Goal: Navigation & Orientation: Find specific page/section

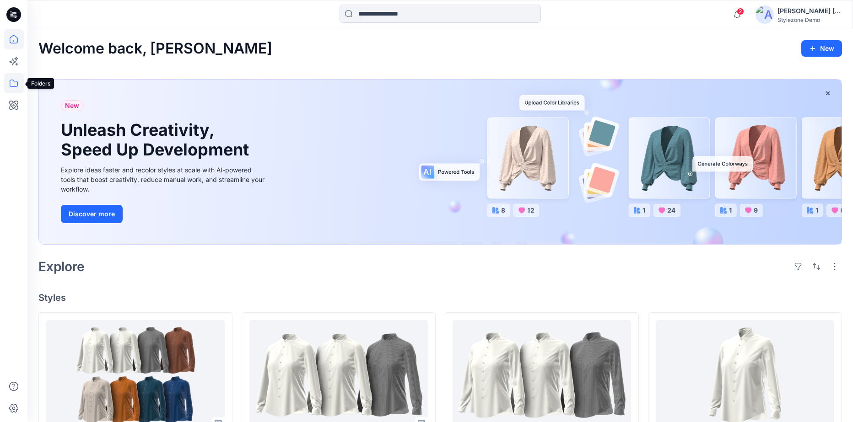
click at [12, 77] on icon at bounding box center [14, 83] width 20 height 20
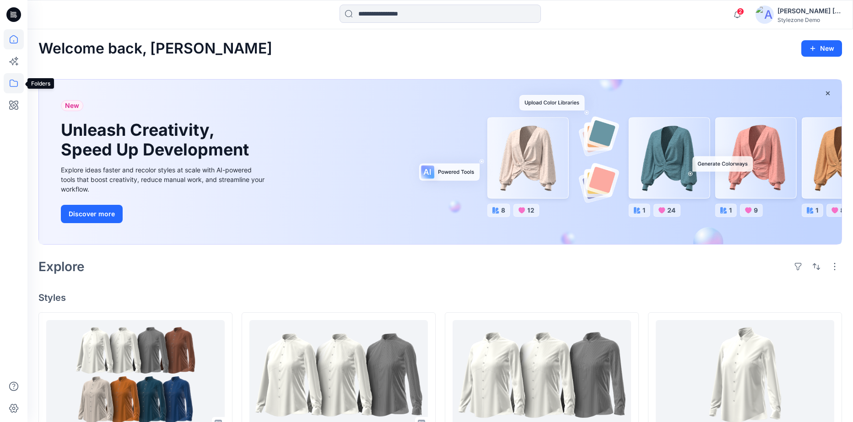
click at [11, 81] on icon at bounding box center [14, 83] width 20 height 20
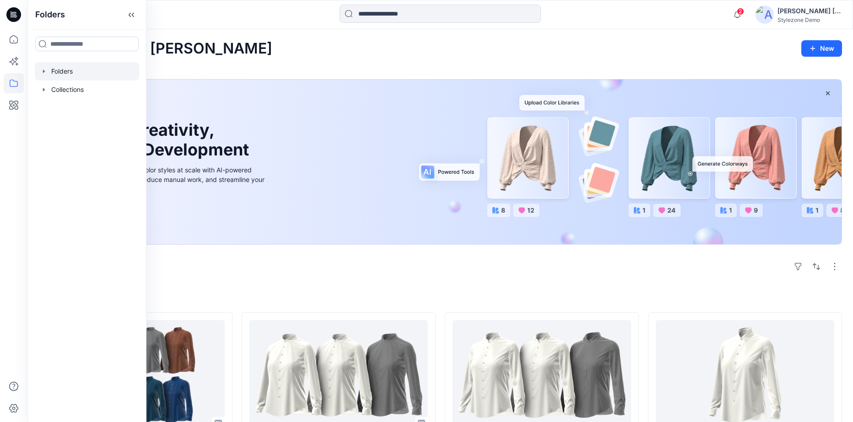
click at [61, 71] on div at bounding box center [87, 71] width 104 height 18
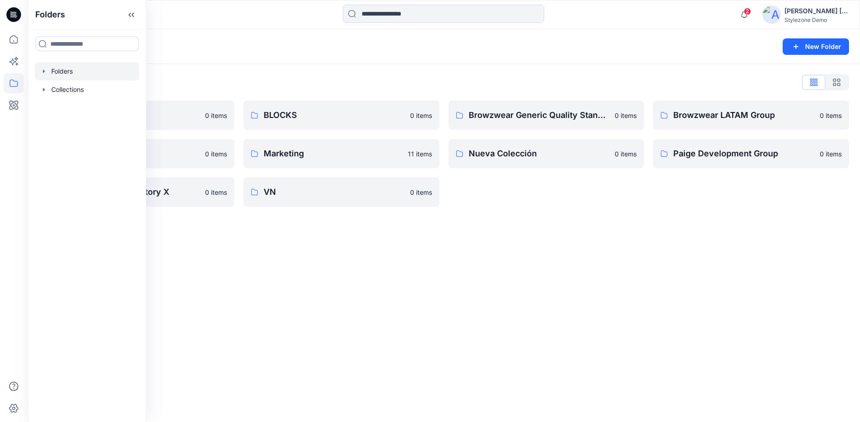
click at [242, 74] on div "Folders List All Direct Importers 0 items Grupo1 0 items [PERSON_NAME] Factory …" at bounding box center [443, 141] width 833 height 154
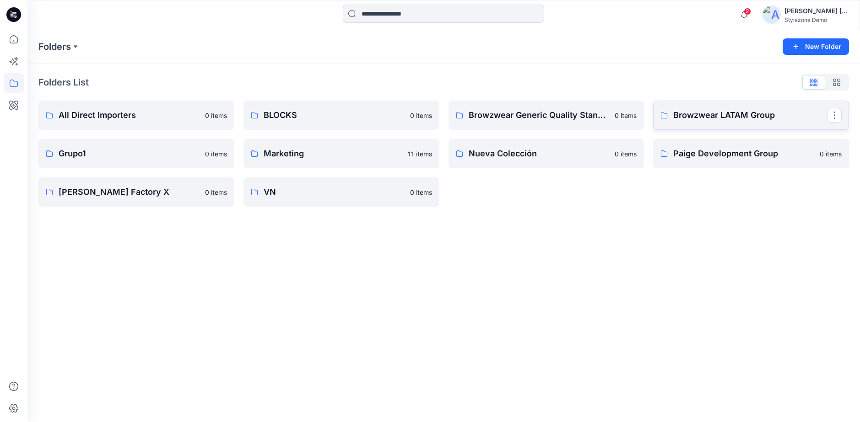
click at [694, 120] on p "Browzwear LATAM Group" at bounding box center [750, 115] width 154 height 13
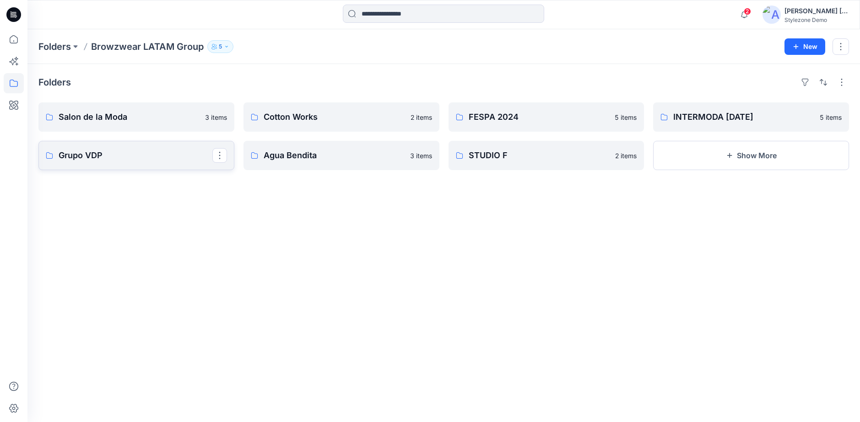
click at [154, 167] on link "Grupo VDP" at bounding box center [136, 155] width 196 height 29
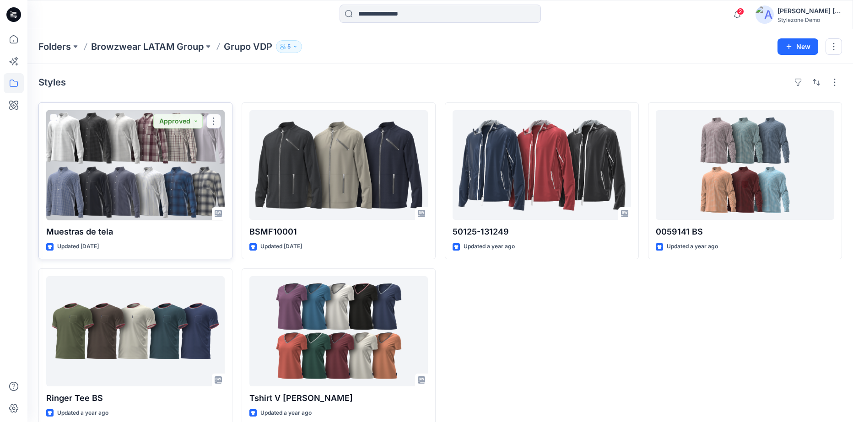
click at [154, 171] on div at bounding box center [135, 165] width 179 height 110
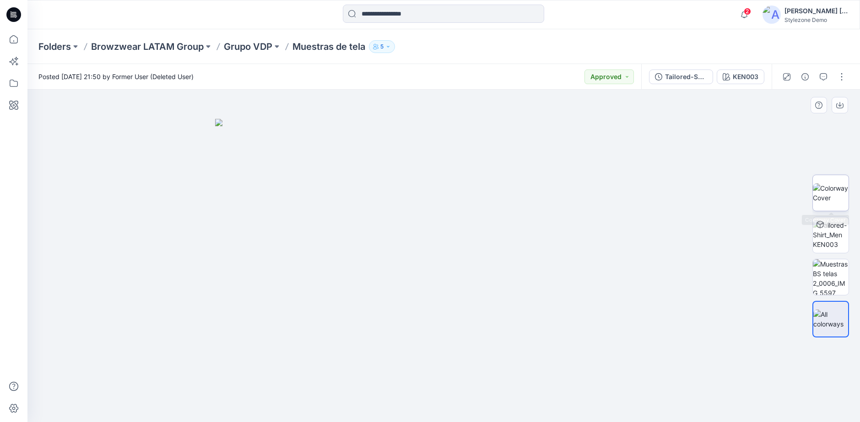
click at [841, 199] on img at bounding box center [831, 193] width 36 height 19
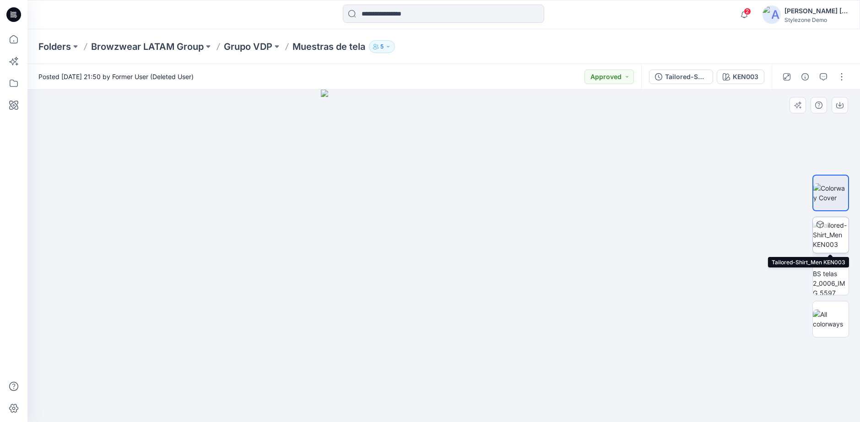
click at [824, 249] on img at bounding box center [831, 235] width 36 height 29
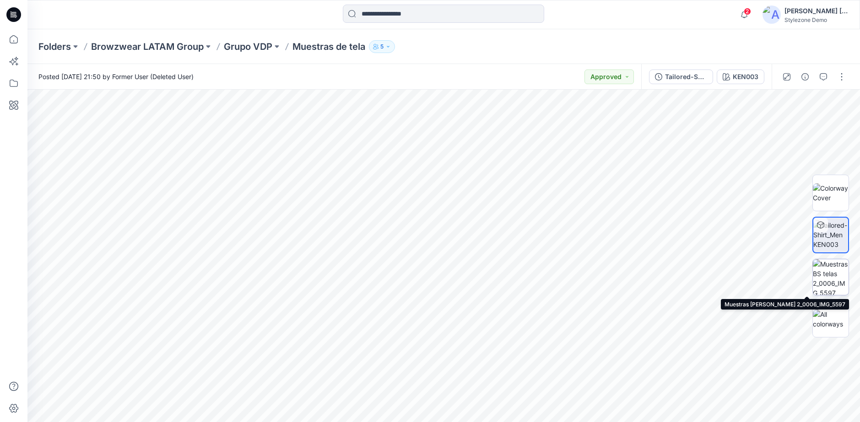
click at [833, 279] on img at bounding box center [831, 278] width 36 height 36
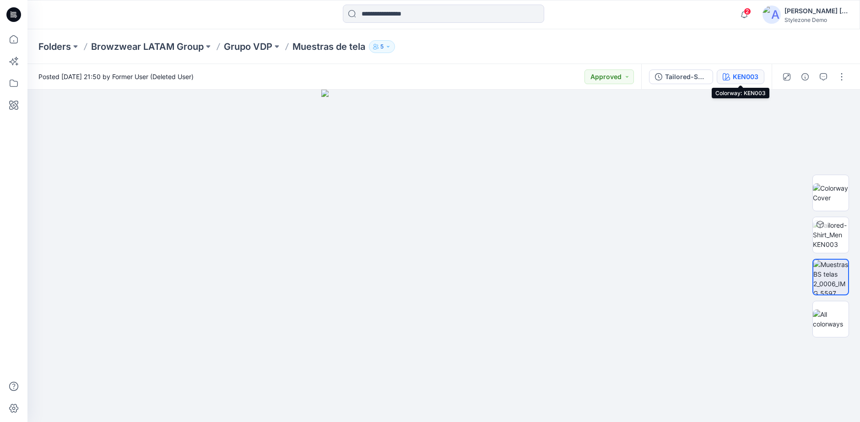
click at [754, 77] on div "KEN003" at bounding box center [746, 77] width 26 height 10
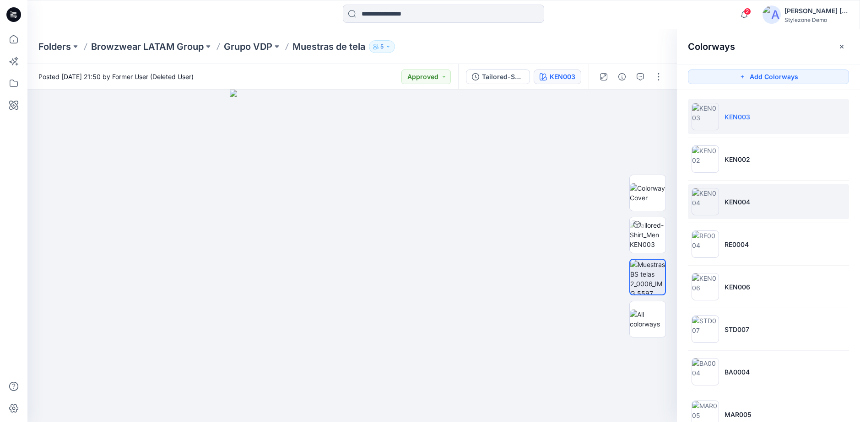
click at [755, 200] on li "KEN004" at bounding box center [768, 201] width 161 height 35
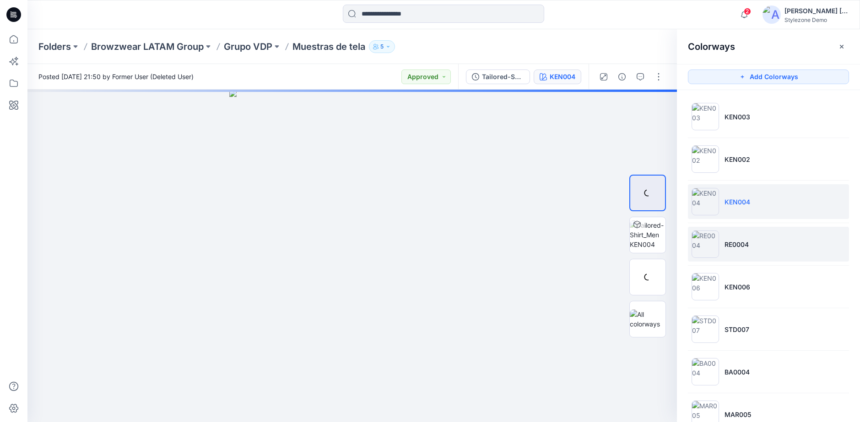
click at [753, 233] on li "RE0004" at bounding box center [768, 244] width 161 height 35
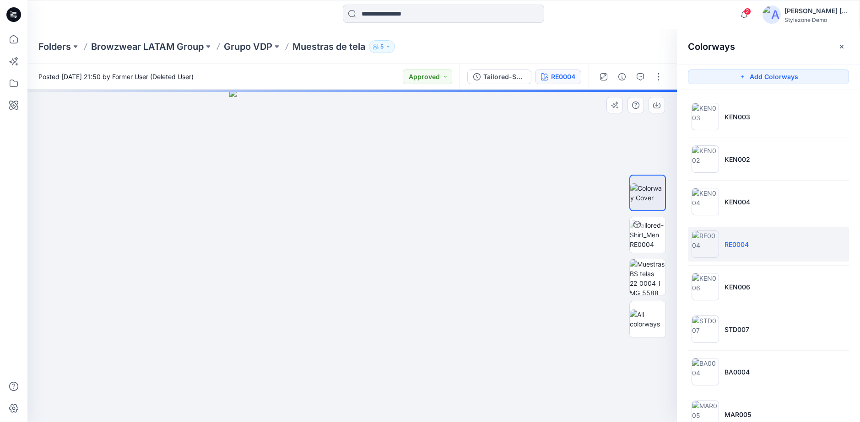
click at [460, 261] on img at bounding box center [352, 256] width 246 height 333
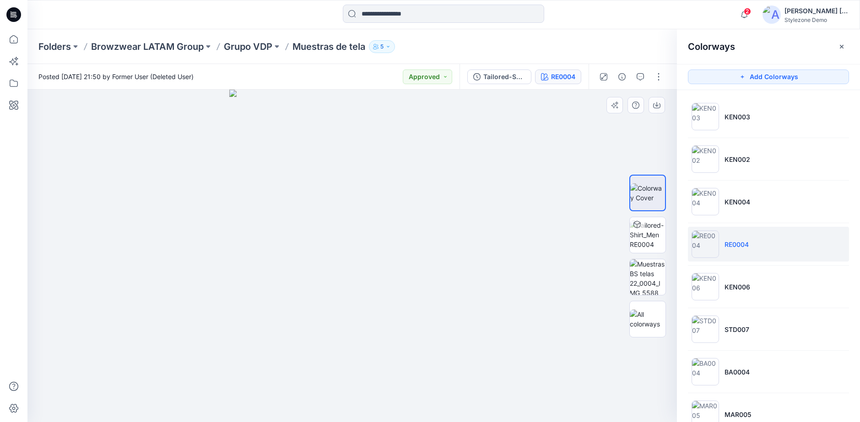
click at [619, 127] on div at bounding box center [352, 256] width 650 height 333
click at [429, 109] on img at bounding box center [352, 256] width 246 height 333
click at [442, 81] on button "Approved" at bounding box center [427, 77] width 49 height 15
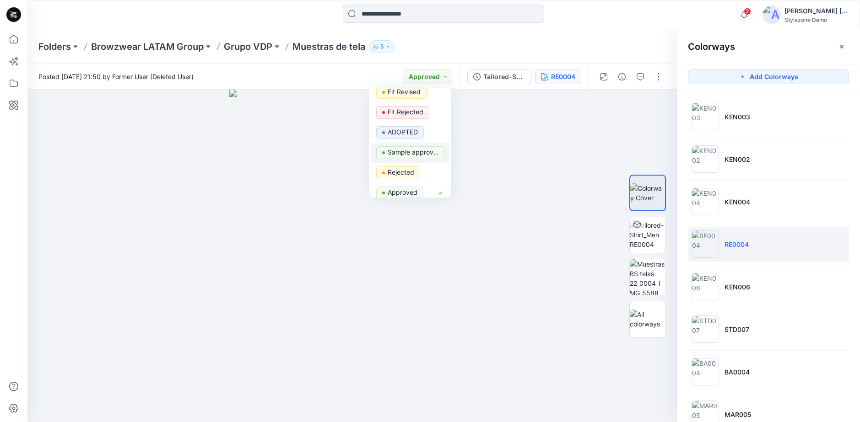
click at [416, 146] on p "Sample approved" at bounding box center [413, 152] width 51 height 12
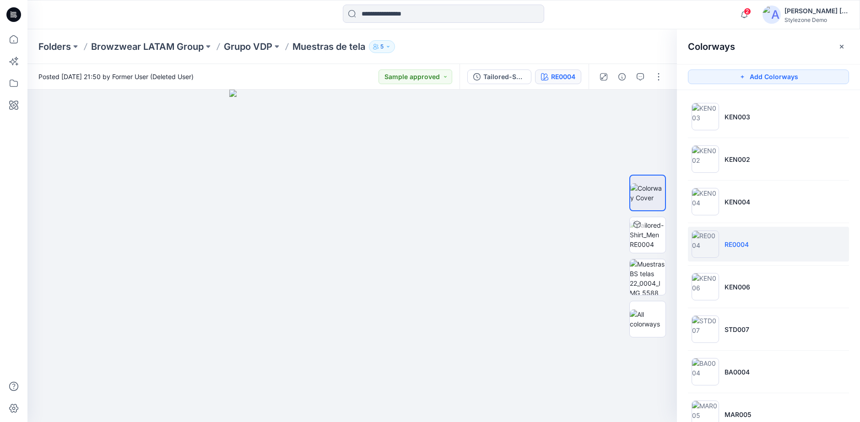
drag, startPoint x: 426, startPoint y: 81, endPoint x: 426, endPoint y: 87, distance: 6.0
click at [426, 80] on button "Sample approved" at bounding box center [416, 77] width 74 height 15
click at [413, 131] on p "1st submitted" at bounding box center [408, 134] width 41 height 12
click at [470, 134] on img at bounding box center [352, 256] width 246 height 333
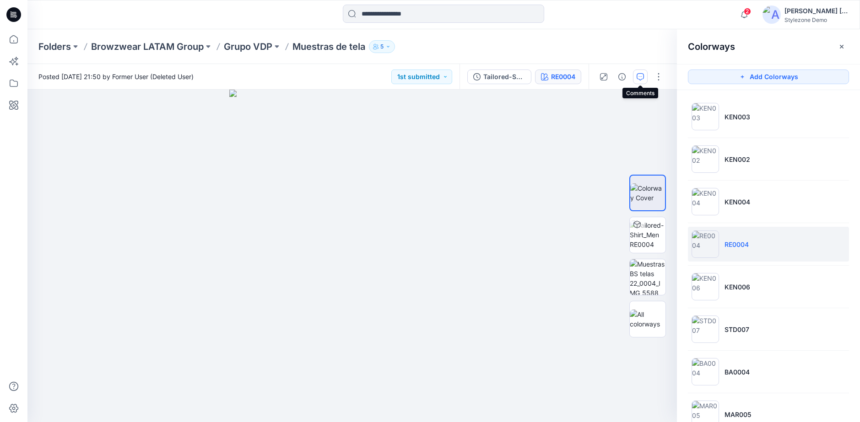
click at [641, 79] on icon "button" at bounding box center [640, 76] width 7 height 7
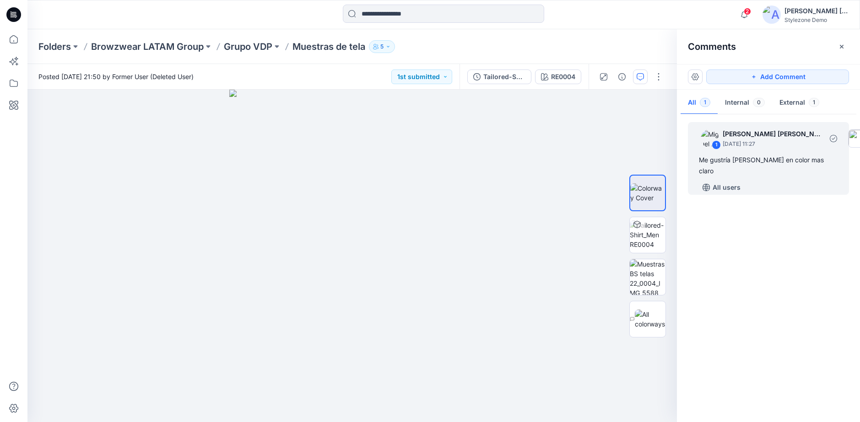
click at [762, 150] on div "1 [PERSON_NAME] [PERSON_NAME] [DATE] 11:27" at bounding box center [783, 138] width 181 height 25
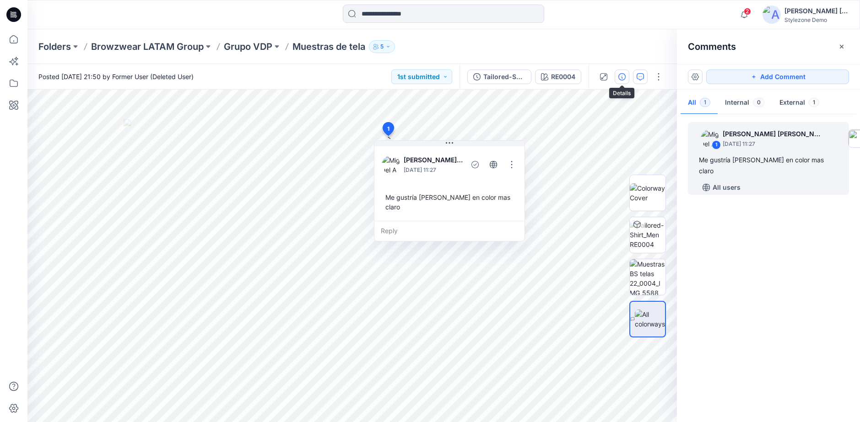
click at [624, 75] on icon "button" at bounding box center [621, 76] width 7 height 7
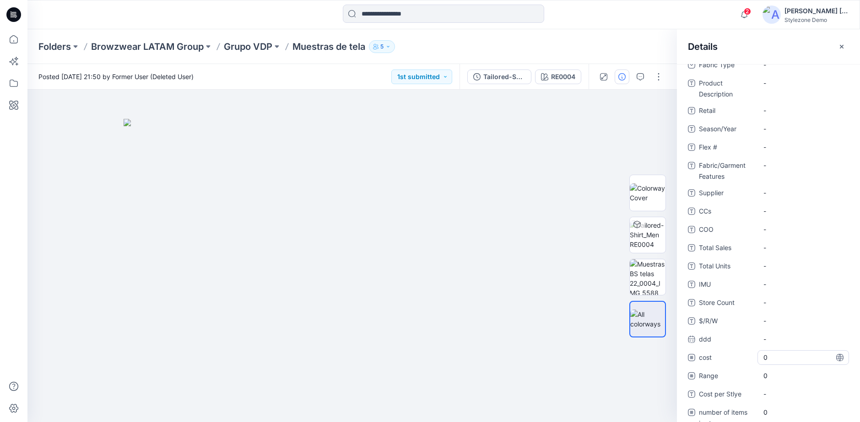
scroll to position [0, 0]
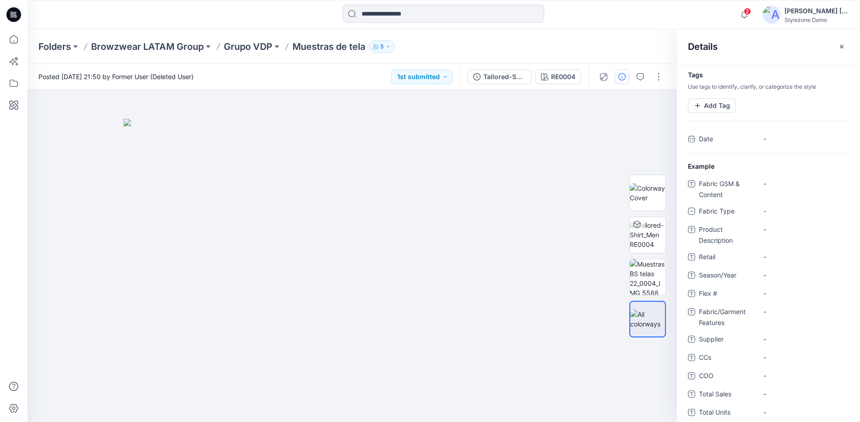
click at [303, 64] on div "Posted [DATE] 21:50 by Former User (Deleted User) 1st submitted" at bounding box center [243, 76] width 432 height 25
click at [536, 53] on div "Folders Browzwear LATAM Group Grupo VDP Muestras de tela 5" at bounding box center [443, 46] width 833 height 35
click at [839, 43] on icon "button" at bounding box center [841, 46] width 7 height 7
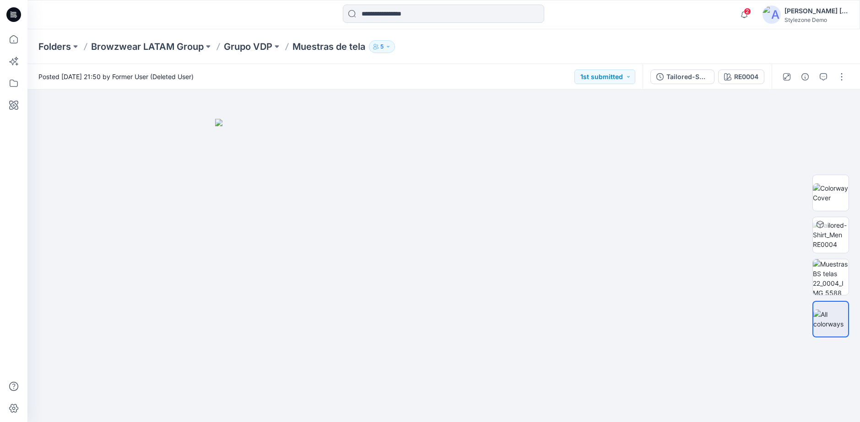
click at [632, 55] on div "Folders Browzwear LATAM Group Grupo VDP Muestras de tela 5" at bounding box center [443, 46] width 833 height 35
click at [259, 48] on p "Grupo VDP" at bounding box center [248, 46] width 49 height 13
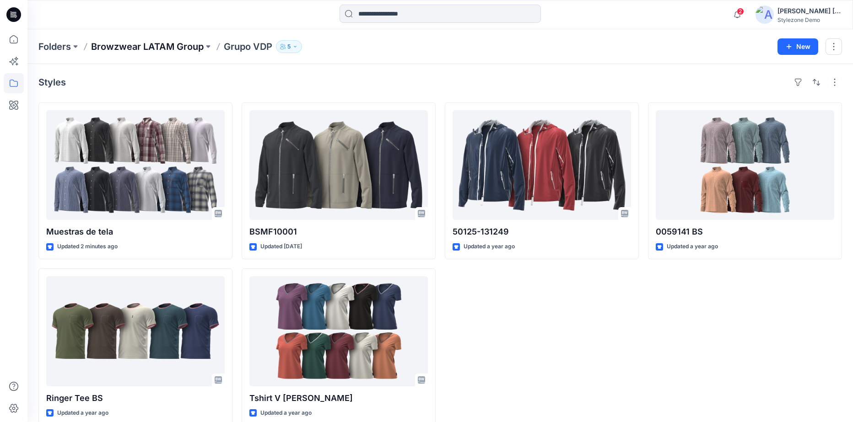
click at [192, 50] on p "Browzwear LATAM Group" at bounding box center [147, 46] width 113 height 13
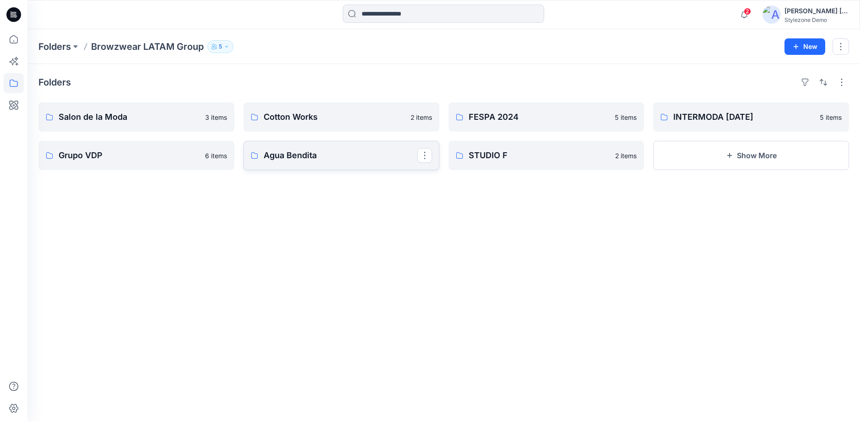
click at [325, 158] on p "Agua Bendita" at bounding box center [341, 155] width 154 height 13
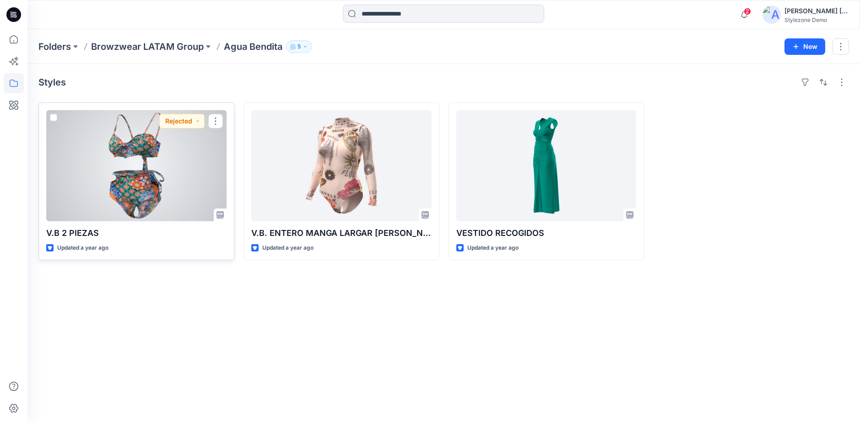
click at [115, 168] on div at bounding box center [136, 165] width 180 height 111
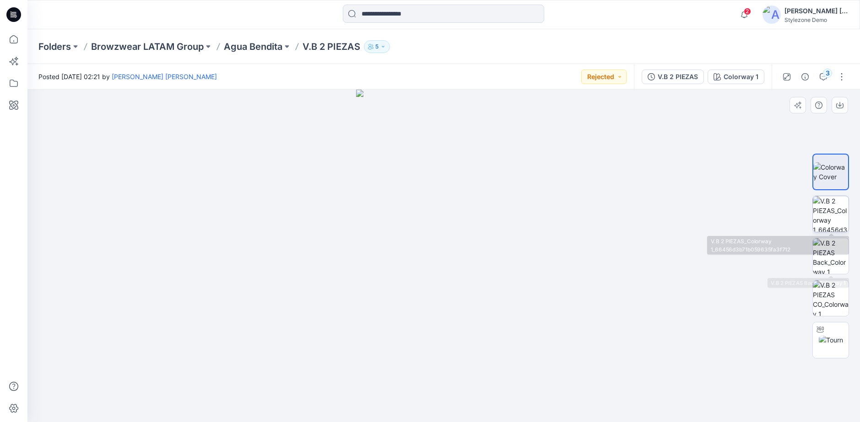
click at [829, 205] on img at bounding box center [831, 214] width 36 height 36
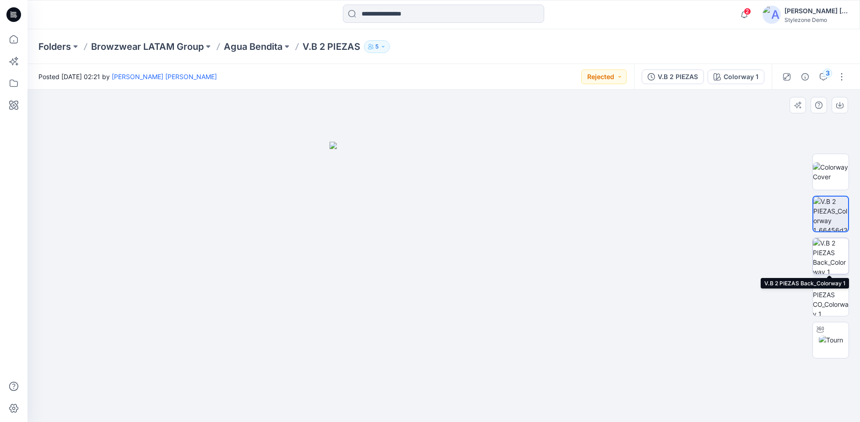
click at [839, 262] on img at bounding box center [831, 256] width 36 height 36
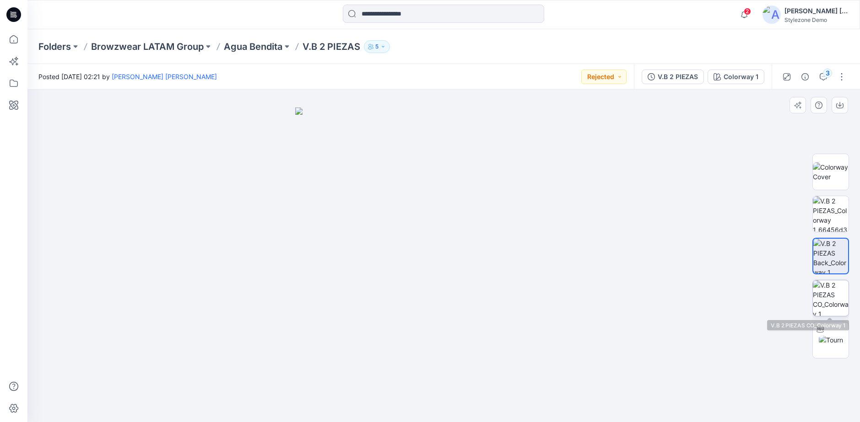
click at [826, 286] on img at bounding box center [831, 299] width 36 height 36
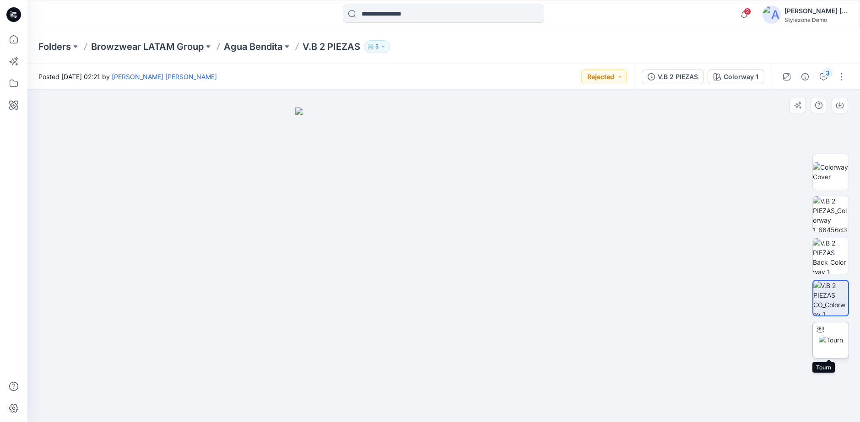
click at [836, 342] on img at bounding box center [831, 341] width 24 height 10
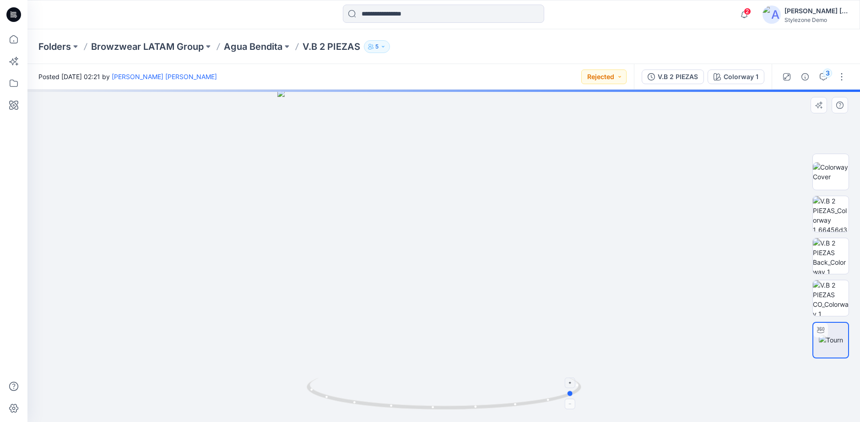
drag, startPoint x: 527, startPoint y: 400, endPoint x: 365, endPoint y: 395, distance: 162.6
click at [365, 395] on icon at bounding box center [445, 395] width 277 height 34
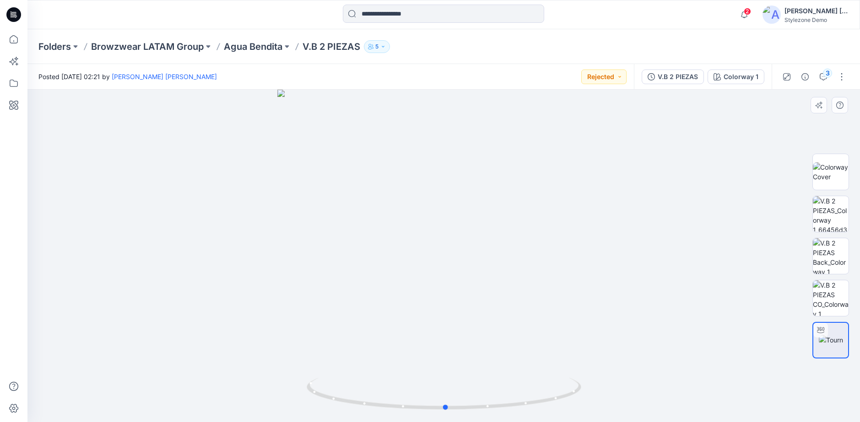
drag, startPoint x: 507, startPoint y: 405, endPoint x: 670, endPoint y: 387, distance: 163.9
click at [670, 387] on div at bounding box center [443, 256] width 833 height 333
drag, startPoint x: 526, startPoint y: 404, endPoint x: 558, endPoint y: 407, distance: 31.7
drag, startPoint x: 566, startPoint y: 397, endPoint x: 529, endPoint y: 398, distance: 37.1
click at [529, 398] on icon at bounding box center [445, 395] width 277 height 34
